Goal: Task Accomplishment & Management: Manage account settings

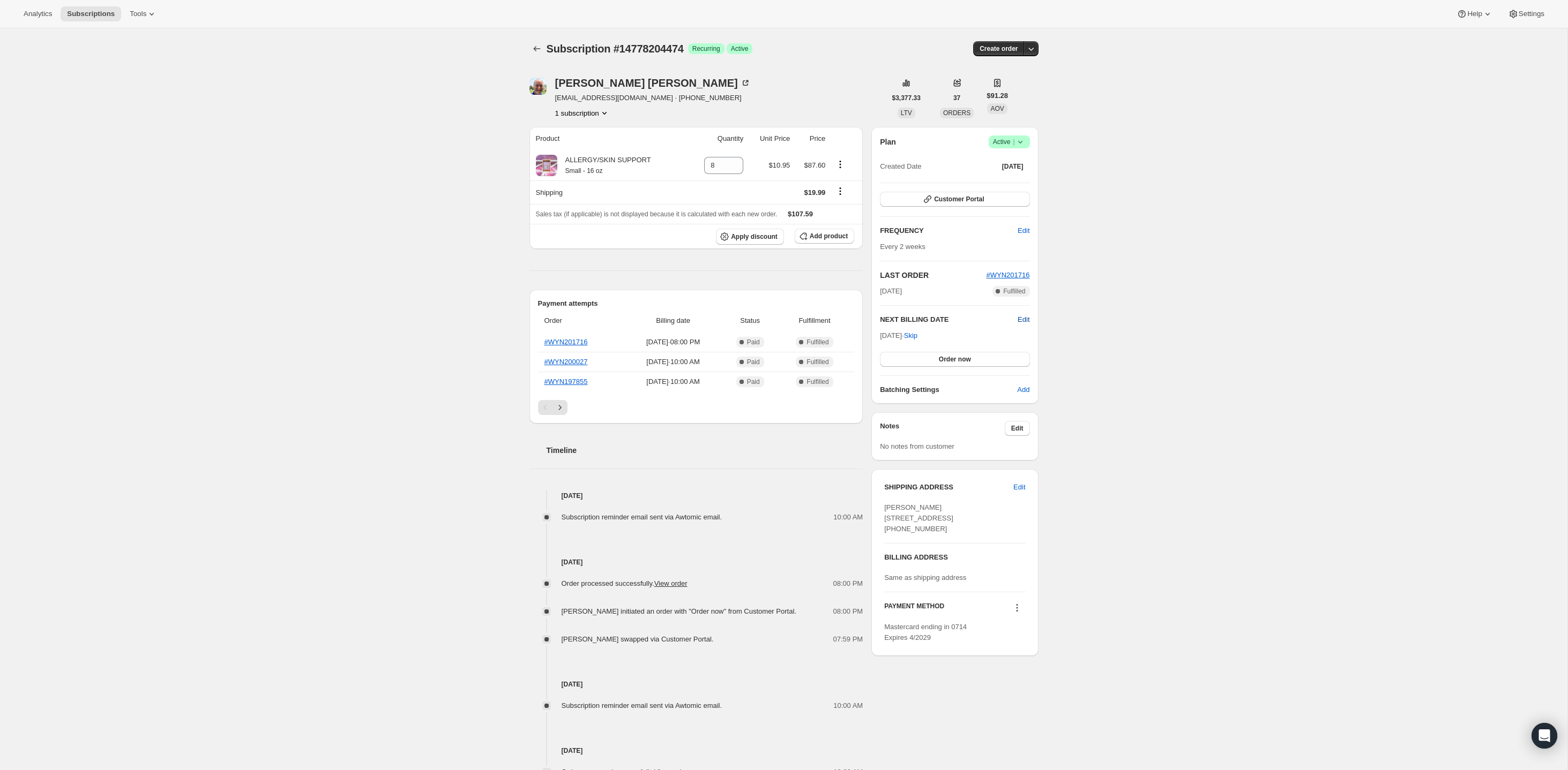
click at [1027, 320] on span "Edit" at bounding box center [1023, 319] width 11 height 10
click at [943, 333] on input "[DATE]" at bounding box center [954, 338] width 150 height 18
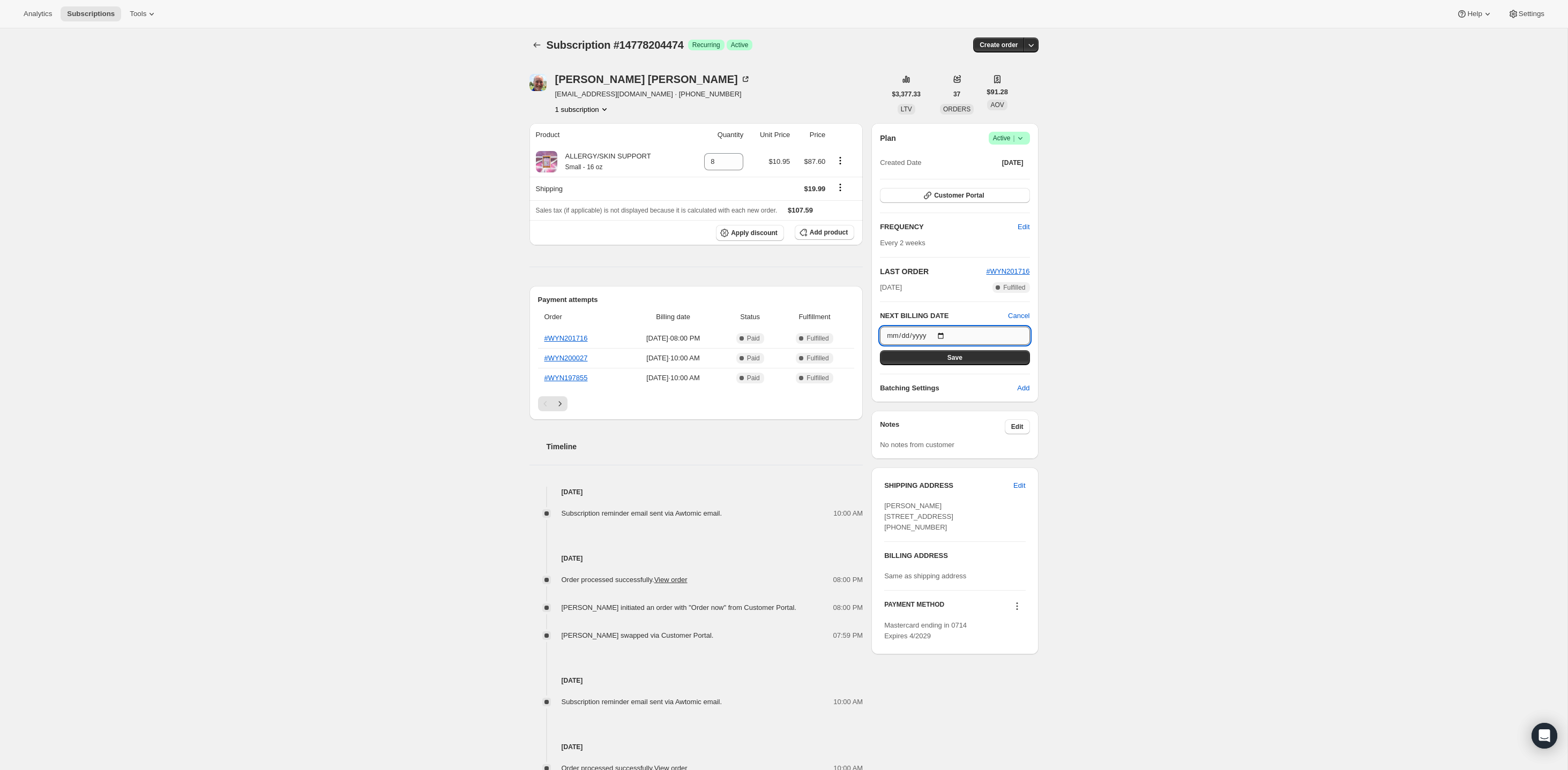
click at [946, 336] on input "[DATE]" at bounding box center [954, 335] width 150 height 18
type input "[DATE]"
click at [949, 357] on span "Save" at bounding box center [954, 358] width 15 height 9
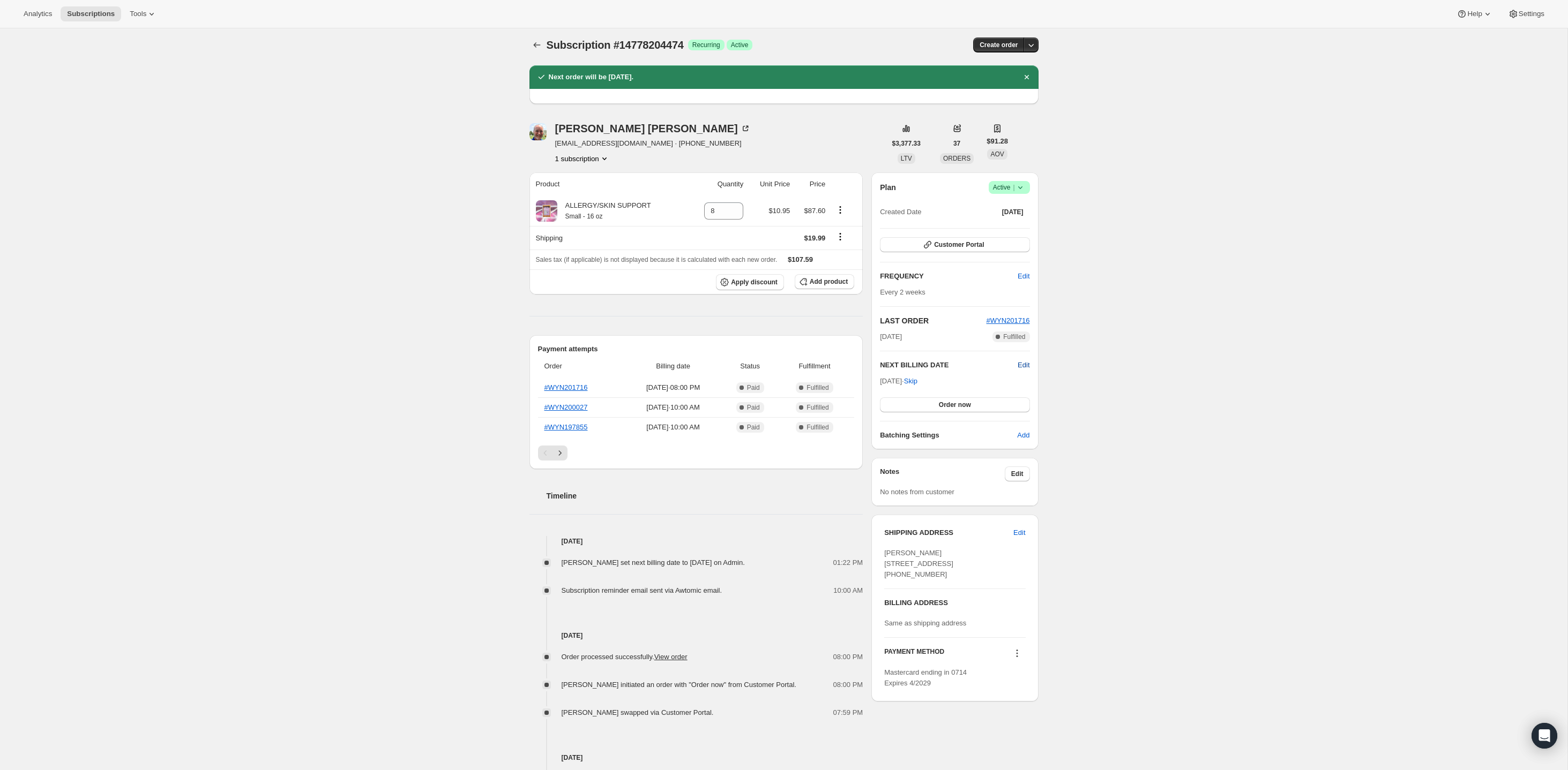
click at [1018, 363] on span "Edit" at bounding box center [1023, 365] width 11 height 10
click at [942, 383] on input "[DATE]" at bounding box center [954, 385] width 150 height 18
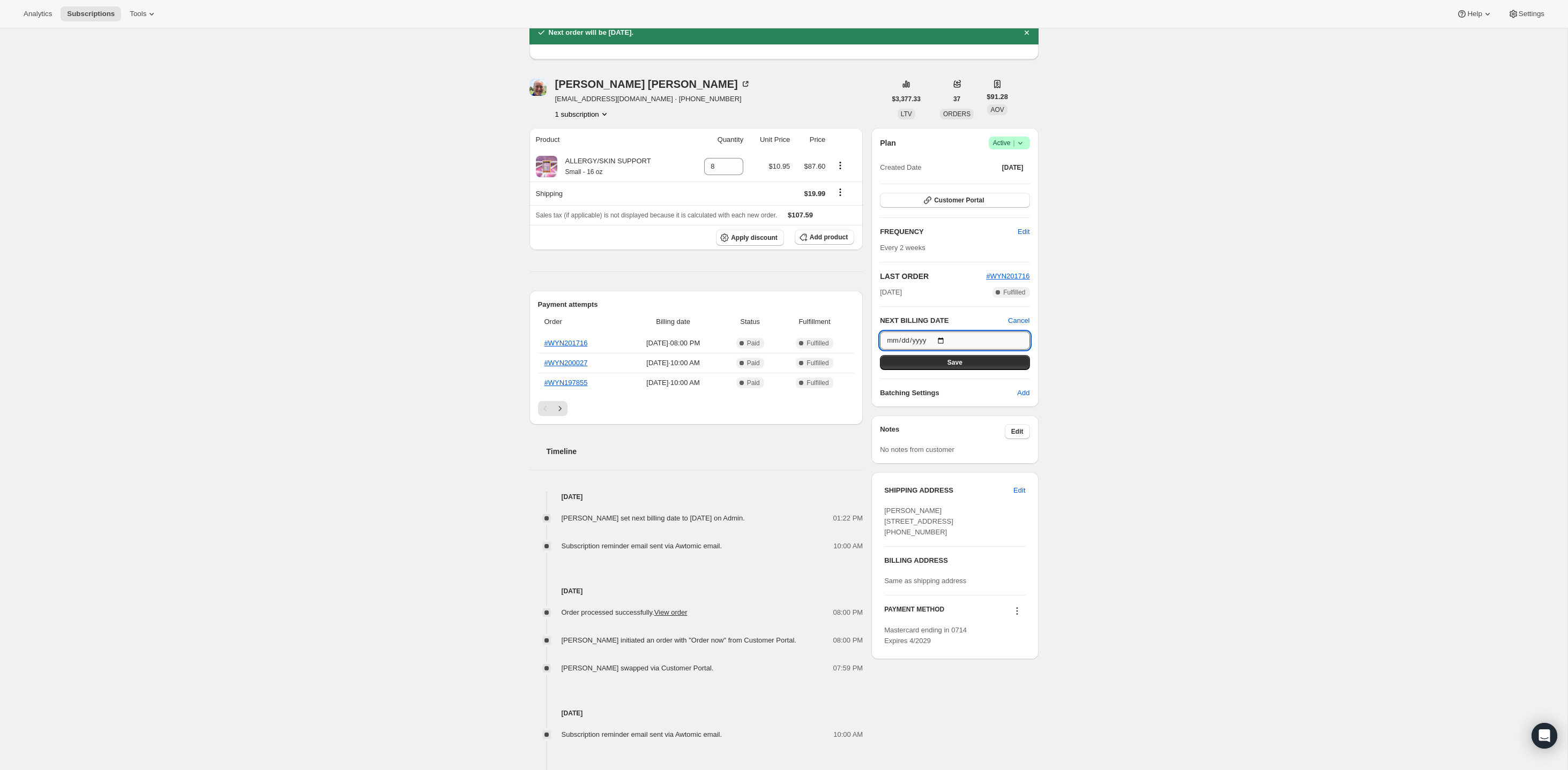
scroll to position [46, 0]
click at [944, 340] on input "[DATE]" at bounding box center [954, 343] width 150 height 18
click at [1103, 357] on div "Subscription #14778204474. This page is ready Subscription #14778204474 Success…" at bounding box center [784, 461] width 1568 height 958
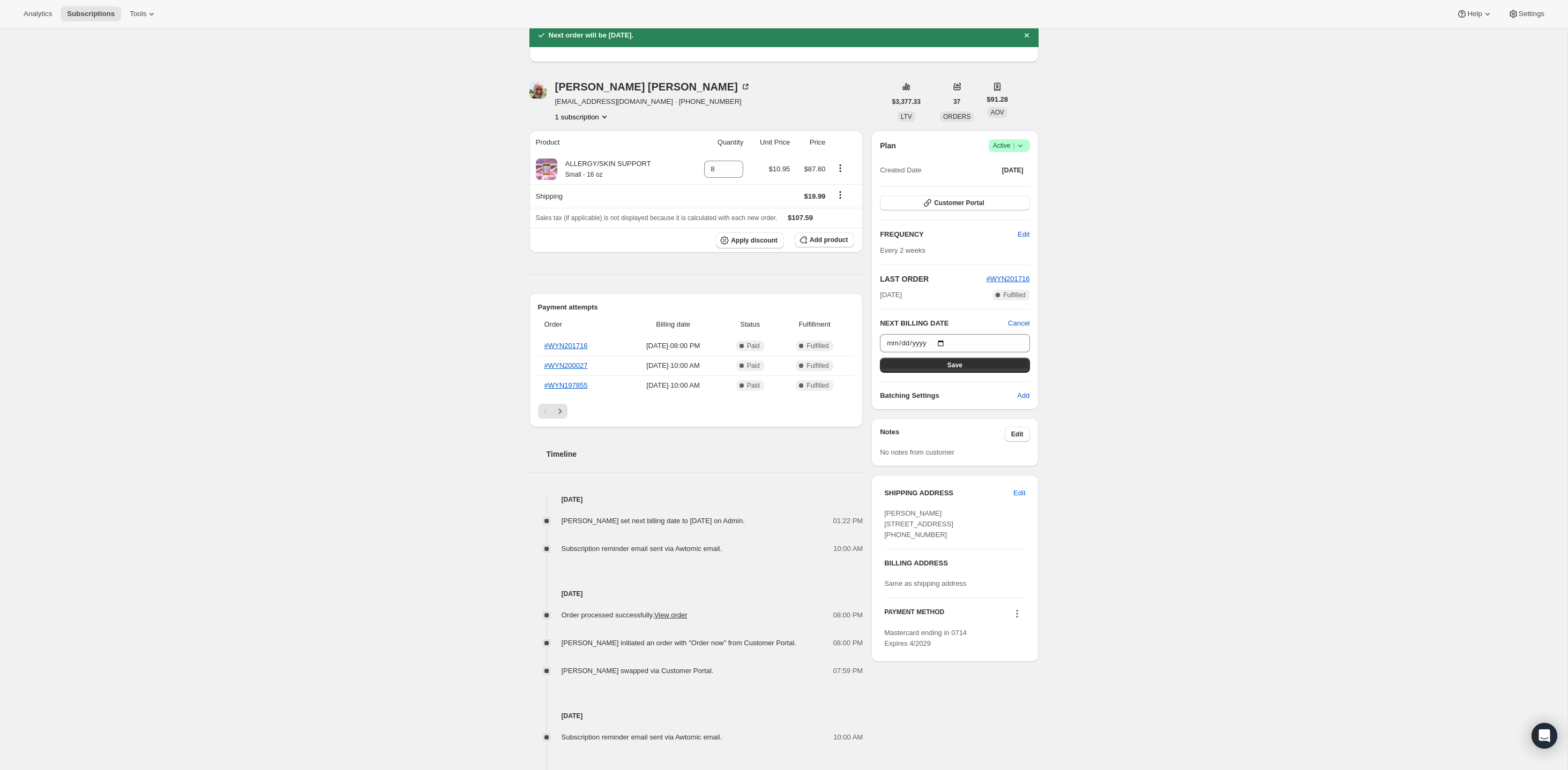
click at [576, 94] on div "[PERSON_NAME] [EMAIL_ADDRESS][DOMAIN_NAME] · [PHONE_NUMBER] 1 subscription" at bounding box center [652, 102] width 195 height 41
click at [576, 89] on div "[PERSON_NAME]" at bounding box center [652, 87] width 195 height 10
